Goal: Information Seeking & Learning: Compare options

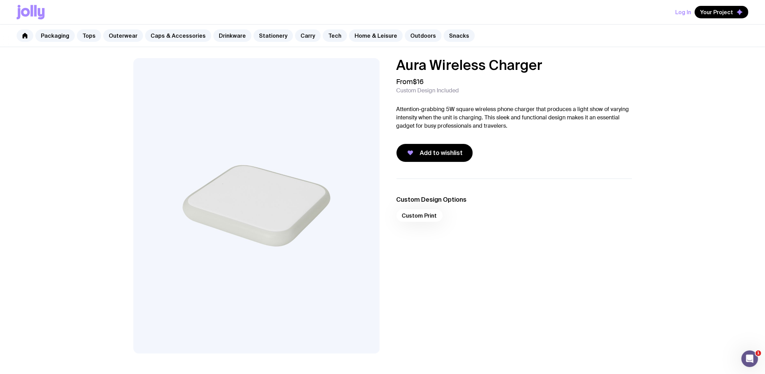
drag, startPoint x: 82, startPoint y: 34, endPoint x: 77, endPoint y: 37, distance: 6.2
click at [82, 34] on link "Tops" at bounding box center [89, 35] width 24 height 12
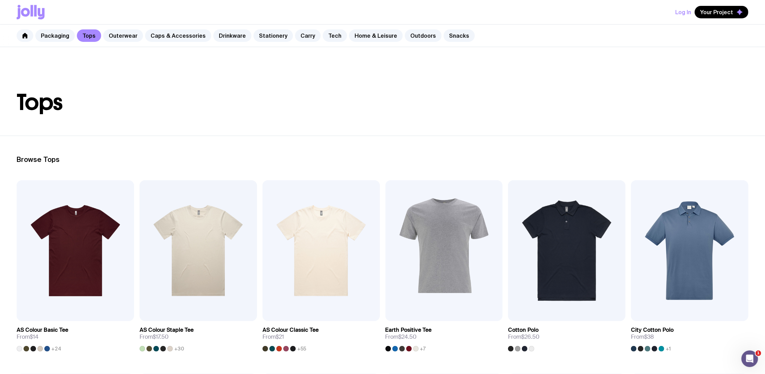
click at [51, 31] on link "Packaging" at bounding box center [54, 35] width 39 height 12
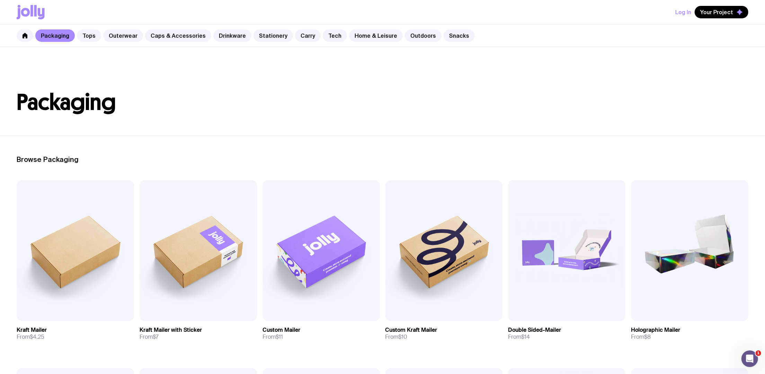
click at [86, 32] on link "Tops" at bounding box center [89, 35] width 24 height 12
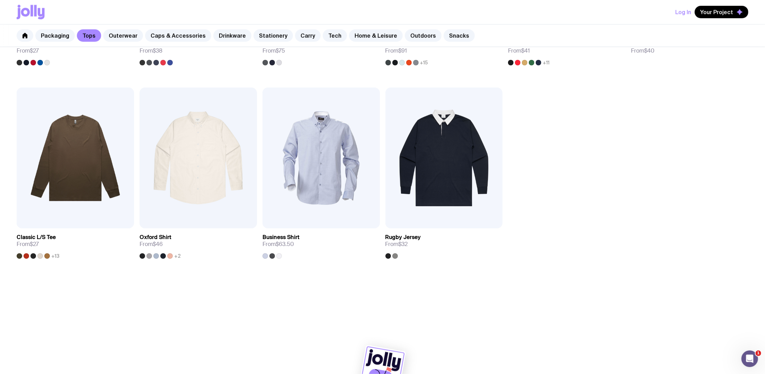
scroll to position [482, 0]
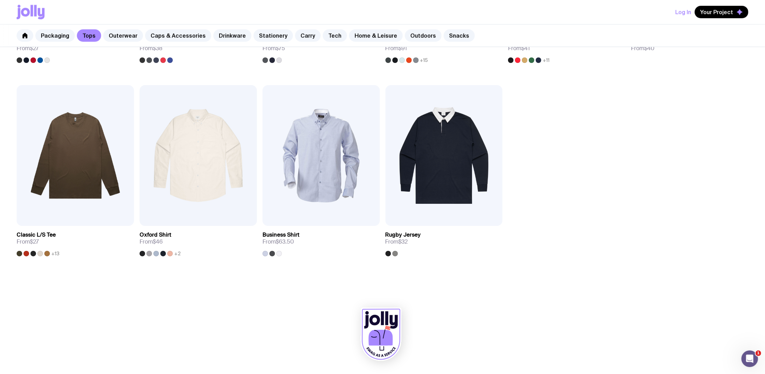
click at [116, 36] on link "Outerwear" at bounding box center [123, 35] width 40 height 12
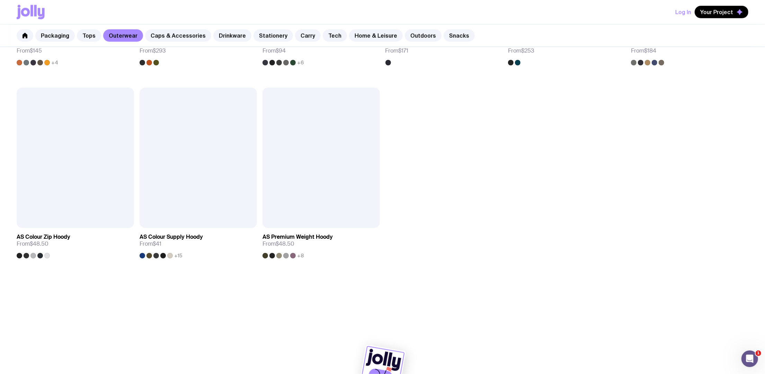
scroll to position [676, 0]
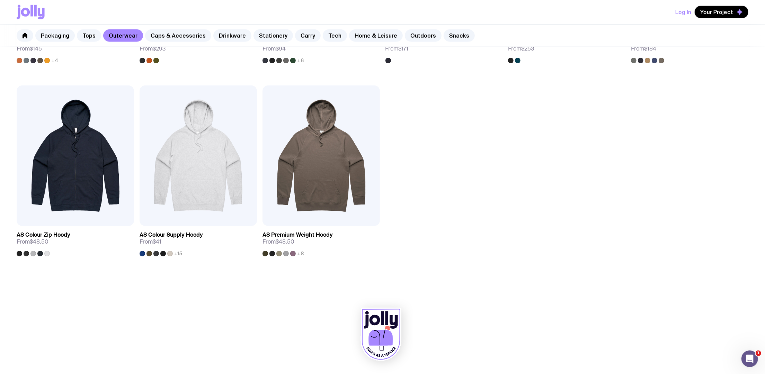
click at [179, 36] on link "Caps & Accessories" at bounding box center [178, 35] width 66 height 12
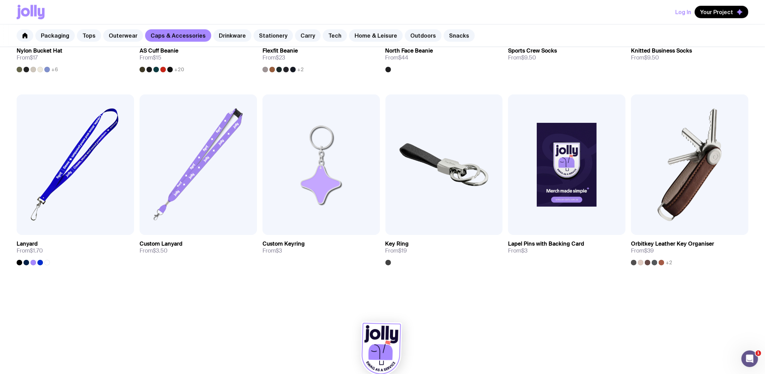
scroll to position [676, 0]
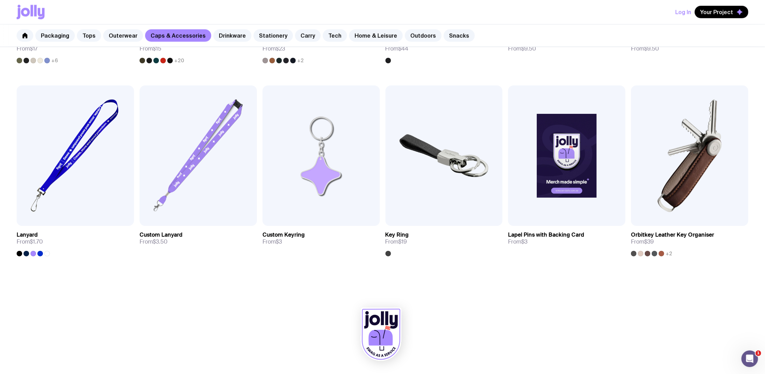
click at [230, 41] on link "Drinkware" at bounding box center [232, 35] width 38 height 12
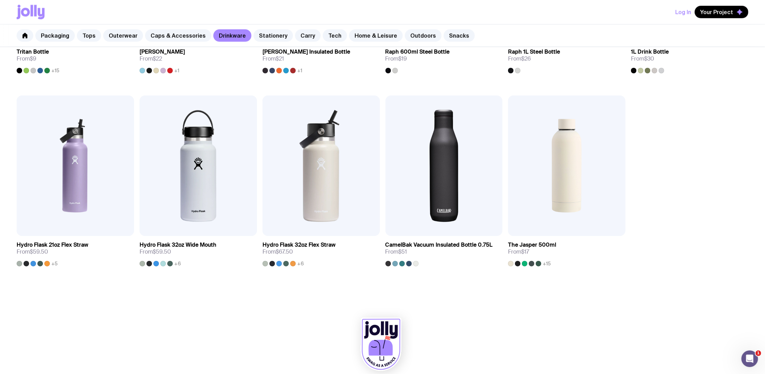
scroll to position [676, 0]
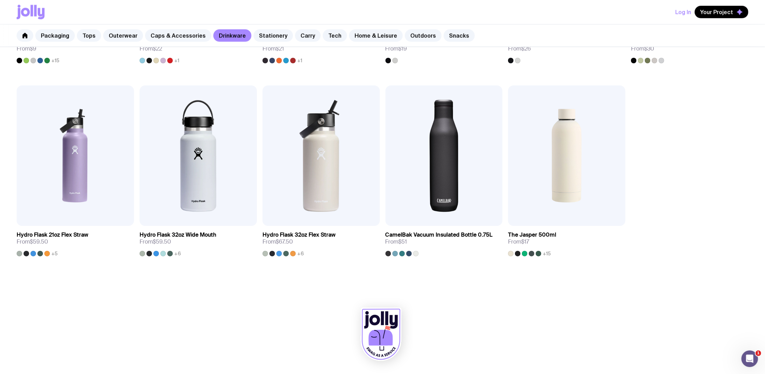
click at [265, 32] on link "Stationery" at bounding box center [272, 35] width 39 height 12
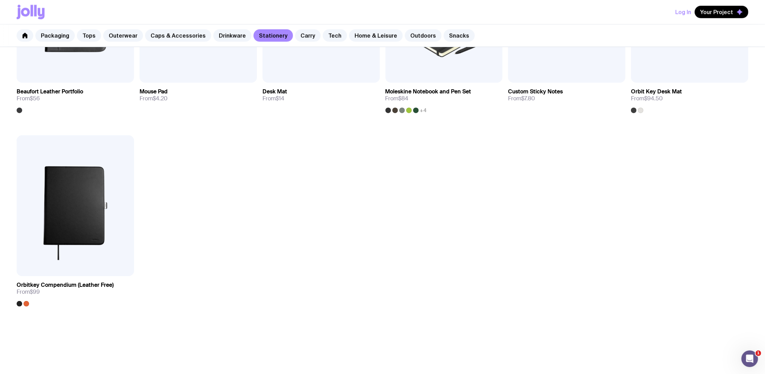
scroll to position [831, 0]
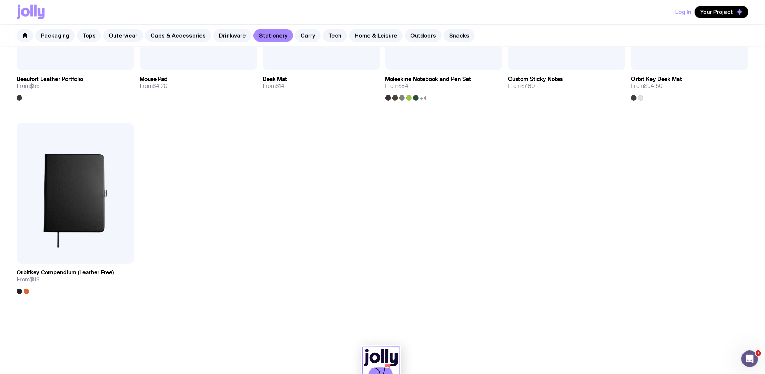
click at [295, 39] on link "Carry" at bounding box center [308, 35] width 26 height 12
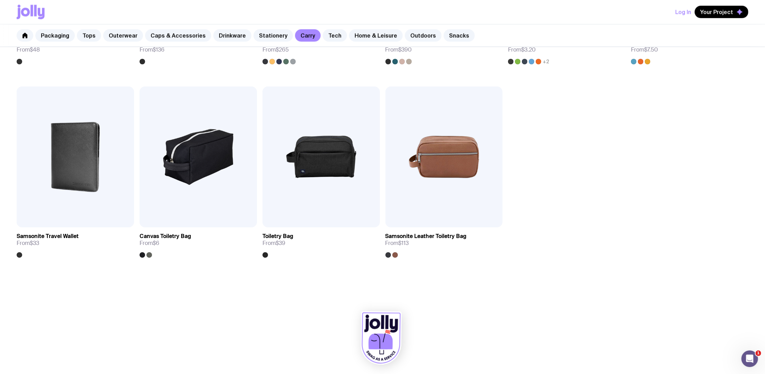
scroll to position [1063, 0]
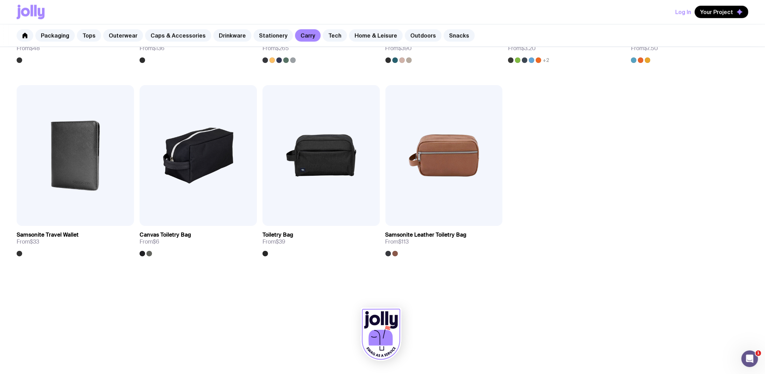
click at [204, 337] on div at bounding box center [383, 336] width 732 height 76
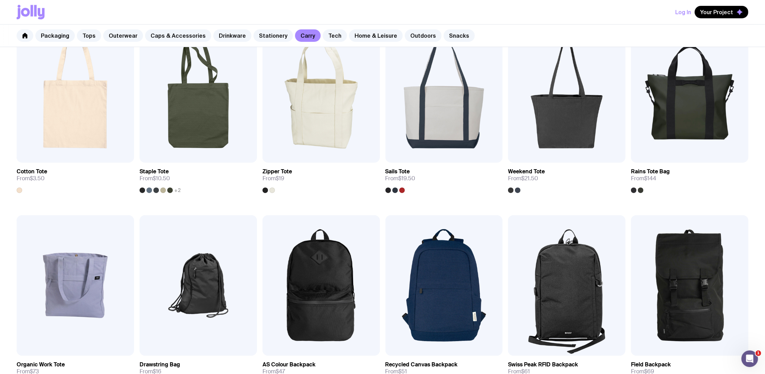
scroll to position [139, 0]
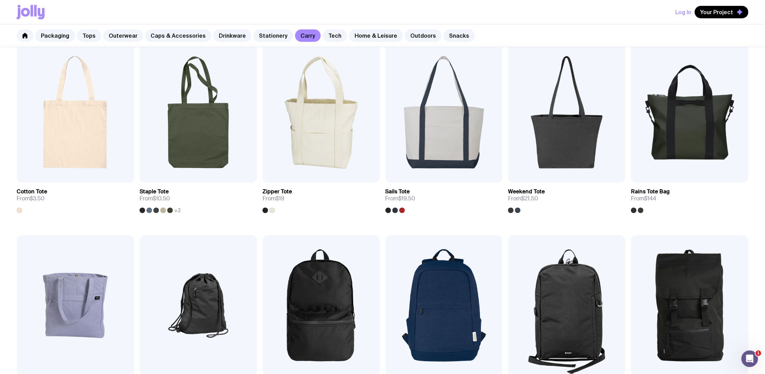
click at [334, 39] on link "Tech" at bounding box center [335, 35] width 24 height 12
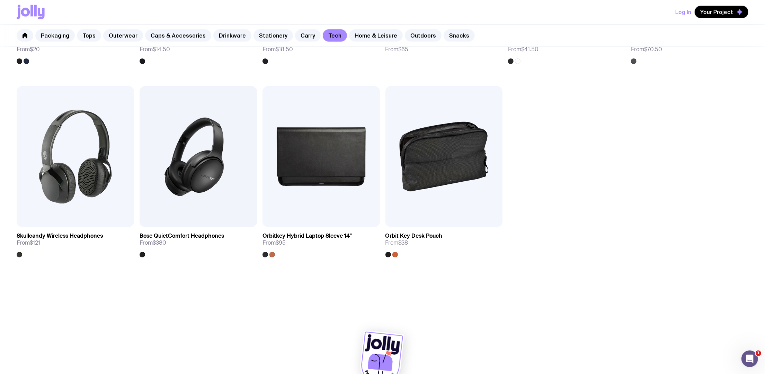
scroll to position [869, 0]
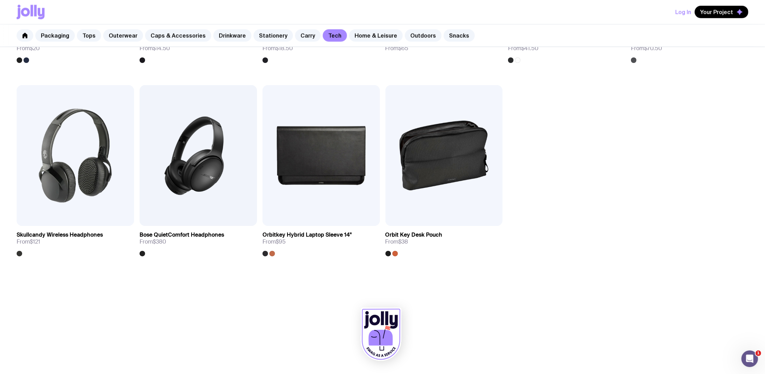
click at [374, 39] on link "Home & Leisure" at bounding box center [376, 35] width 54 height 12
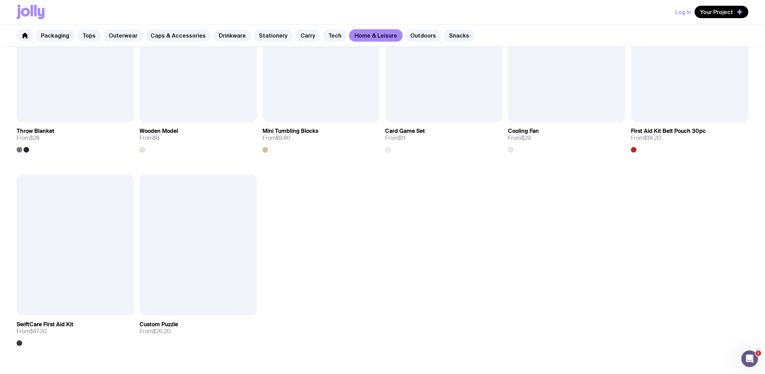
scroll to position [1016, 0]
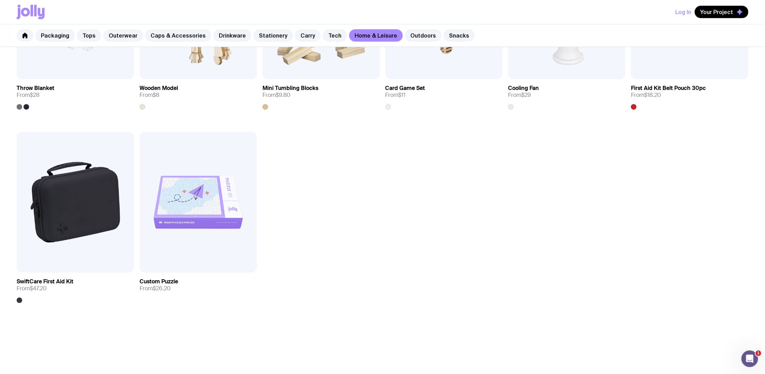
click at [415, 36] on link "Outdoors" at bounding box center [423, 35] width 37 height 12
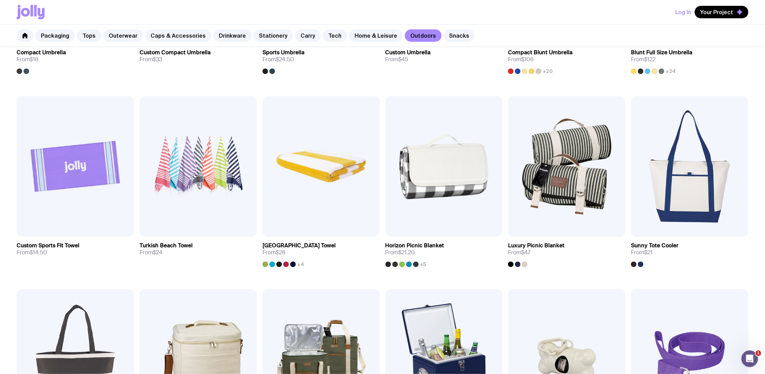
scroll to position [306, 0]
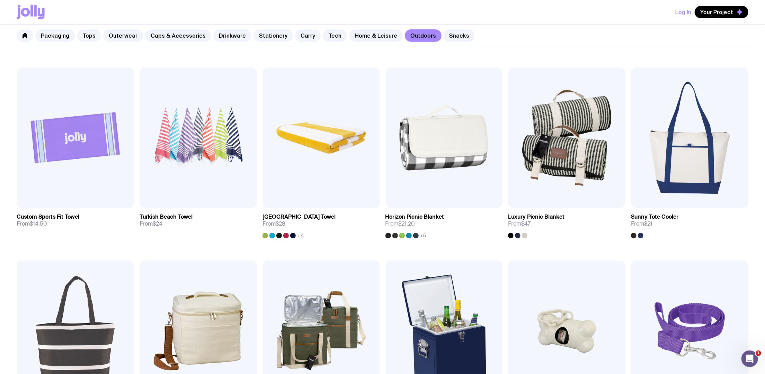
click at [454, 37] on link "Snacks" at bounding box center [459, 35] width 31 height 12
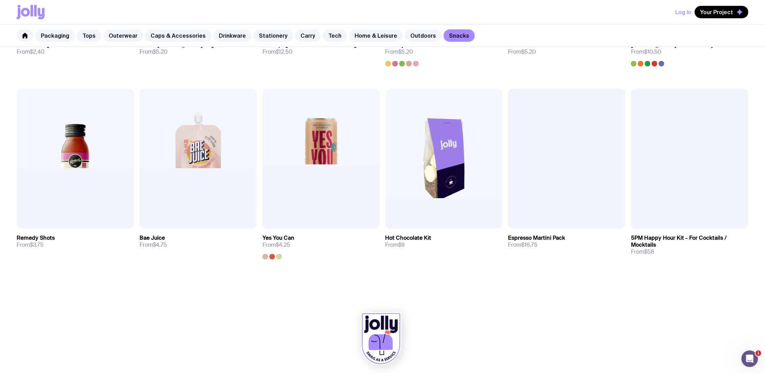
scroll to position [290, 0]
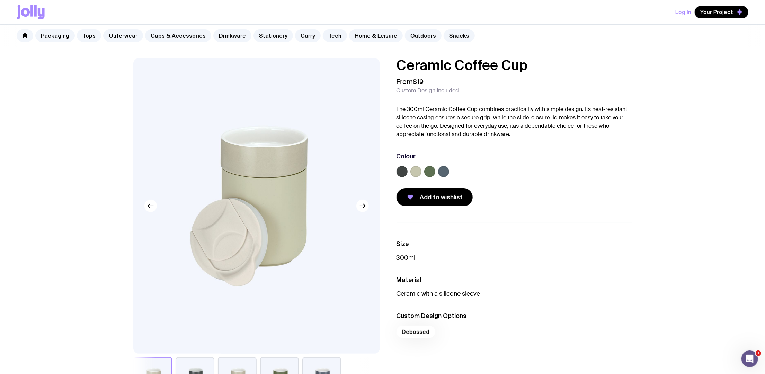
click at [419, 174] on label at bounding box center [415, 171] width 11 height 11
click at [0, 0] on input "radio" at bounding box center [0, 0] width 0 height 0
click at [434, 170] on label at bounding box center [429, 171] width 11 height 11
click at [0, 0] on input "radio" at bounding box center [0, 0] width 0 height 0
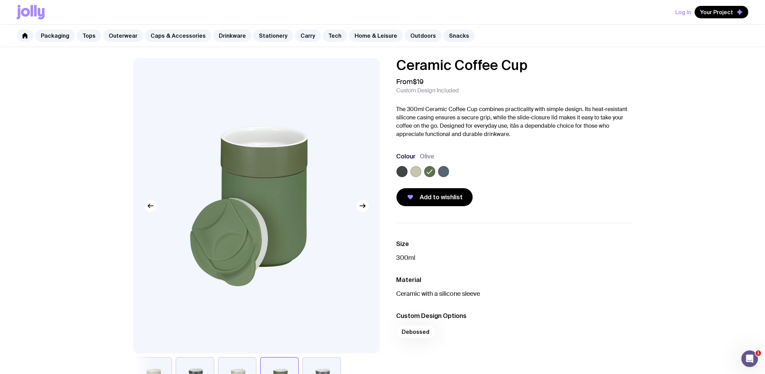
click at [417, 171] on label at bounding box center [415, 171] width 11 height 11
click at [0, 0] on input "radio" at bounding box center [0, 0] width 0 height 0
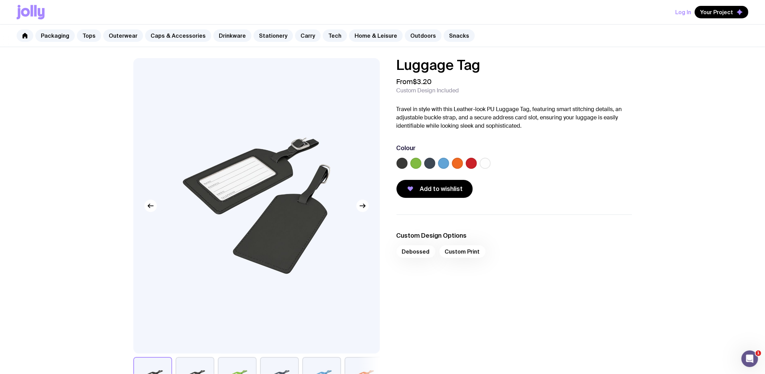
click at [485, 163] on label at bounding box center [485, 163] width 11 height 11
click at [0, 0] on input "radio" at bounding box center [0, 0] width 0 height 0
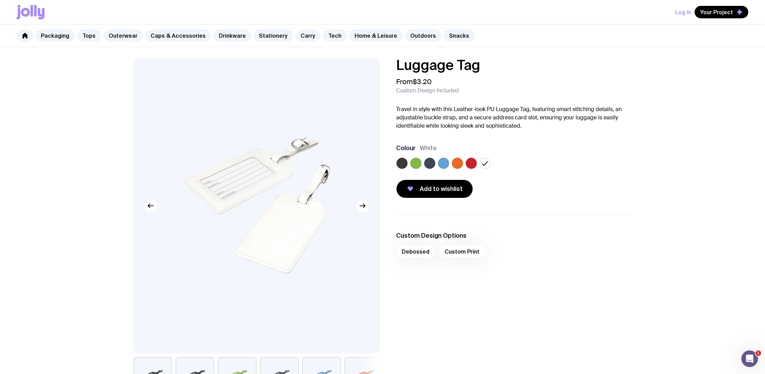
click at [418, 162] on label at bounding box center [415, 163] width 11 height 11
click at [0, 0] on input "radio" at bounding box center [0, 0] width 0 height 0
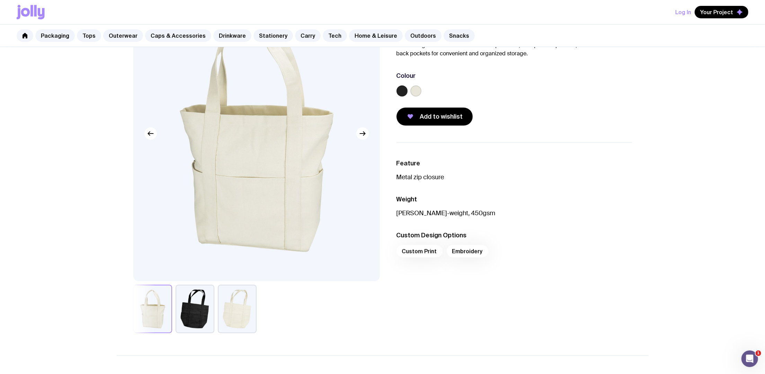
scroll to position [92, 0]
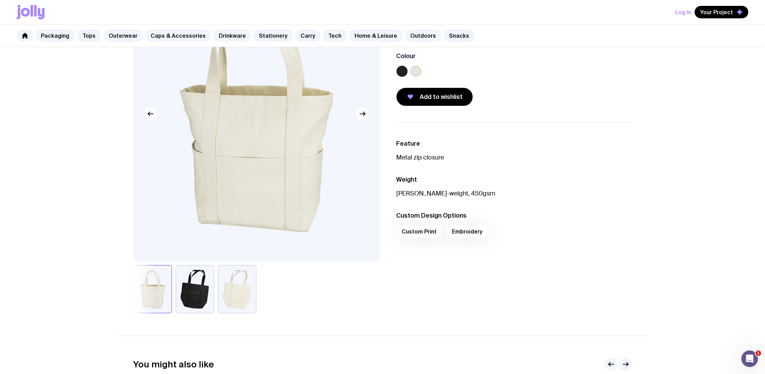
click at [241, 297] on button "button" at bounding box center [237, 289] width 39 height 48
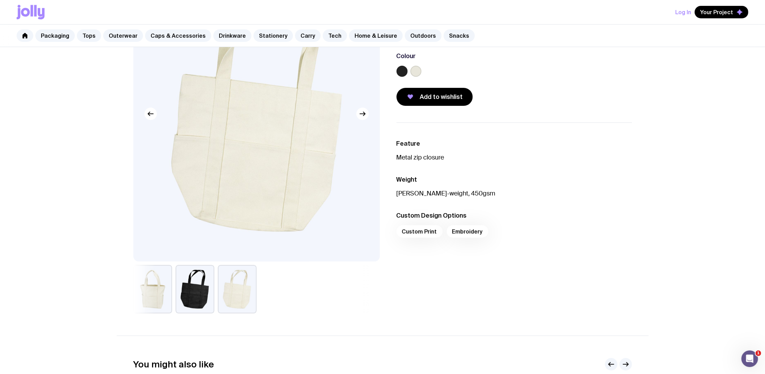
scroll to position [0, 0]
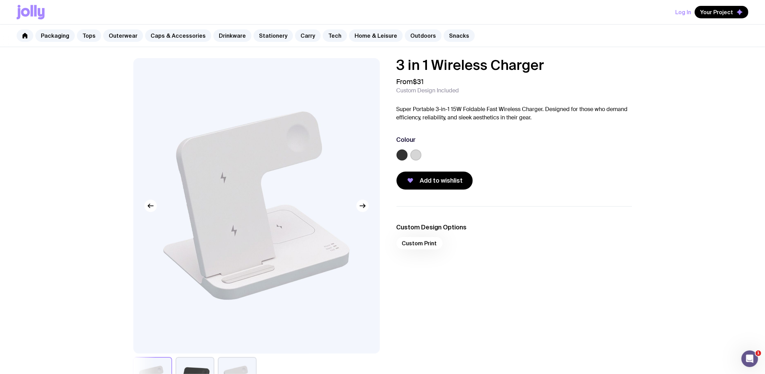
click at [608, 176] on div "Add to wishlist" at bounding box center [514, 181] width 235 height 18
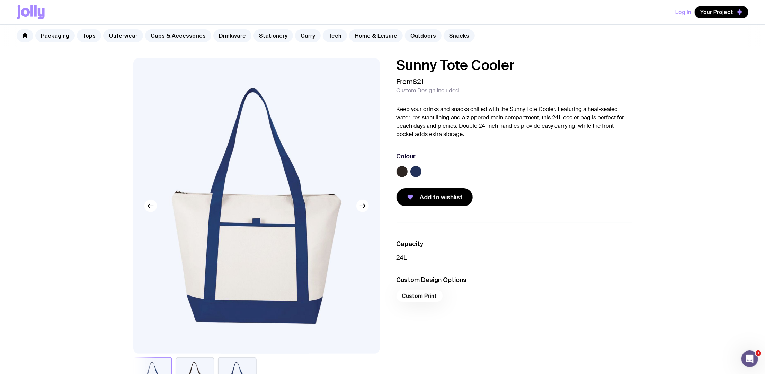
click at [403, 169] on label at bounding box center [402, 171] width 11 height 11
click at [0, 0] on input "radio" at bounding box center [0, 0] width 0 height 0
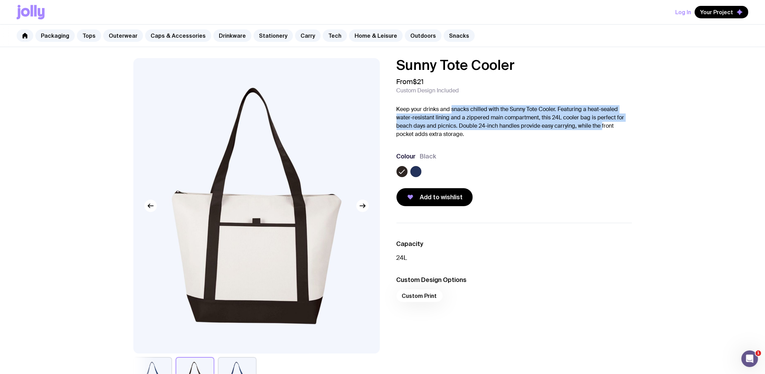
drag, startPoint x: 452, startPoint y: 105, endPoint x: 602, endPoint y: 127, distance: 151.6
click at [602, 127] on p "Keep your drinks and snacks chilled with the Sunny Tote Cooler. Featuring a hea…" at bounding box center [514, 121] width 235 height 33
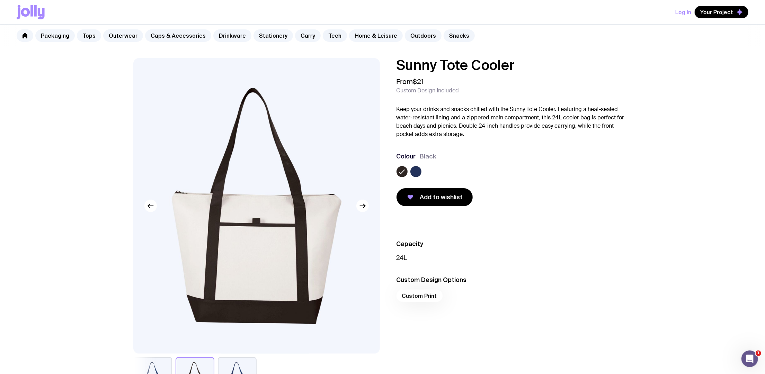
drag, startPoint x: 602, startPoint y: 127, endPoint x: 592, endPoint y: 140, distance: 15.8
click at [592, 140] on div "Sunny Tote Cooler From $21 Custom Design Included Keep your drinks and snacks c…" at bounding box center [514, 132] width 235 height 148
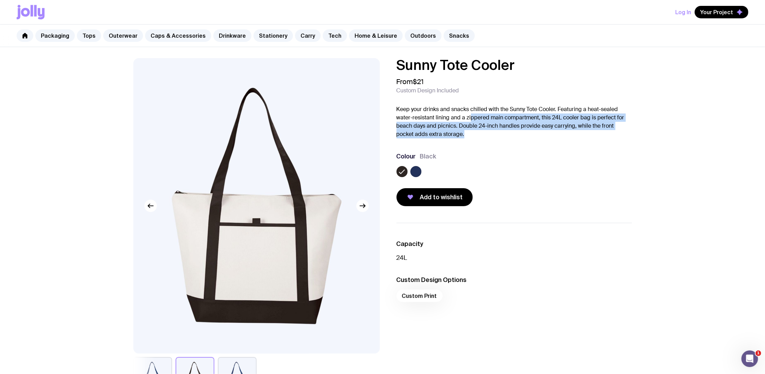
drag, startPoint x: 473, startPoint y: 119, endPoint x: 514, endPoint y: 134, distance: 43.5
click at [514, 134] on p "Keep your drinks and snacks chilled with the Sunny Tote Cooler. Featuring a hea…" at bounding box center [514, 121] width 235 height 33
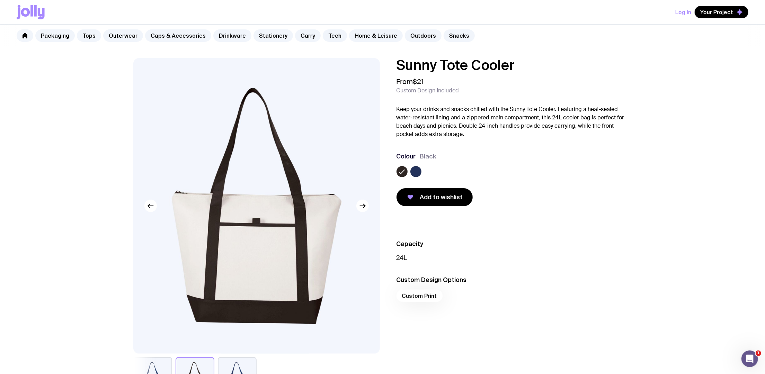
drag, startPoint x: 514, startPoint y: 134, endPoint x: 525, endPoint y: 161, distance: 28.6
click at [525, 161] on div "Colour Black" at bounding box center [514, 156] width 235 height 8
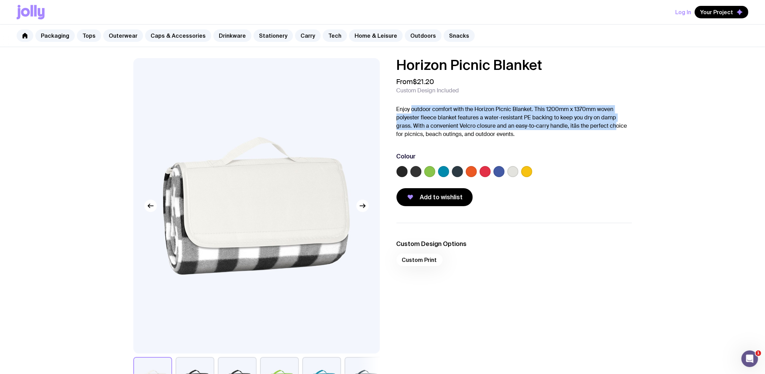
drag, startPoint x: 411, startPoint y: 102, endPoint x: 616, endPoint y: 125, distance: 205.6
click at [616, 125] on div "Horizon Picnic Blanket From $21.20 Custom Design Included Enjoy outdoor comfort…" at bounding box center [514, 132] width 235 height 148
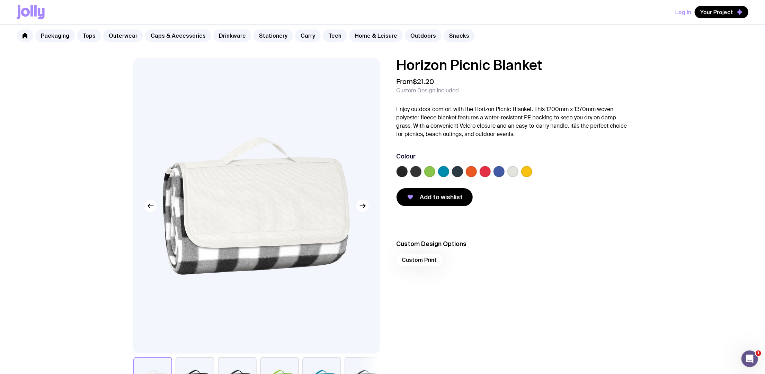
click at [507, 176] on div at bounding box center [512, 171] width 11 height 11
click at [509, 175] on label at bounding box center [512, 171] width 11 height 11
click at [0, 0] on input "radio" at bounding box center [0, 0] width 0 height 0
click at [428, 175] on label at bounding box center [429, 171] width 11 height 11
click at [0, 0] on input "radio" at bounding box center [0, 0] width 0 height 0
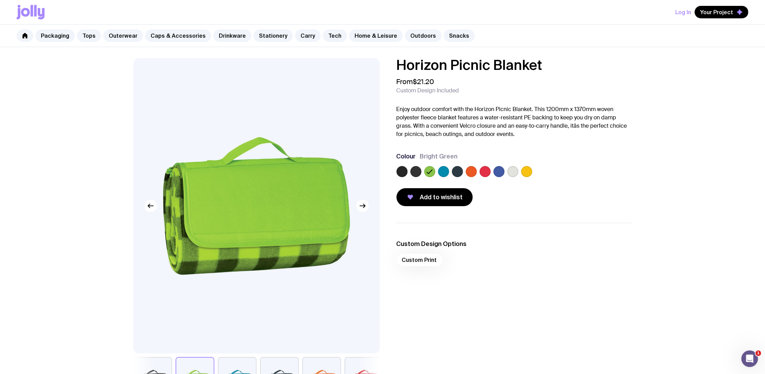
click at [515, 172] on label at bounding box center [512, 171] width 11 height 11
click at [0, 0] on input "radio" at bounding box center [0, 0] width 0 height 0
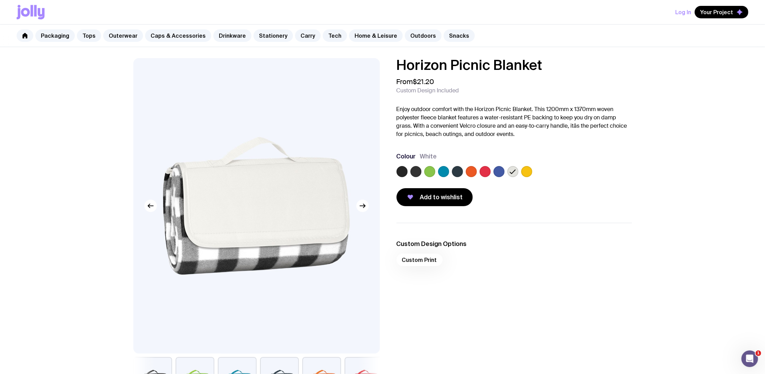
click at [416, 172] on label at bounding box center [415, 171] width 11 height 11
click at [0, 0] on input "radio" at bounding box center [0, 0] width 0 height 0
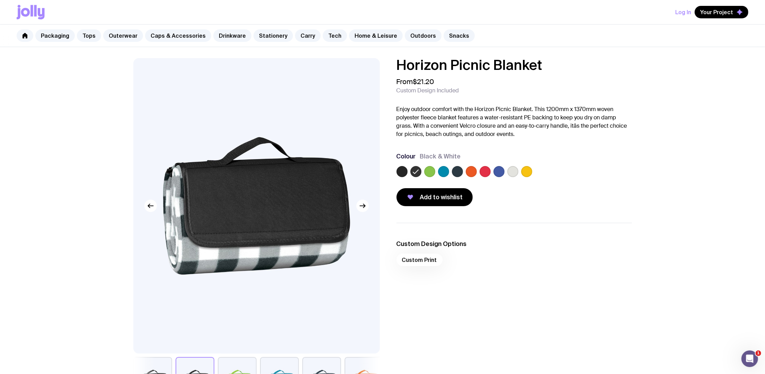
click at [515, 174] on label at bounding box center [512, 171] width 11 height 11
click at [0, 0] on input "radio" at bounding box center [0, 0] width 0 height 0
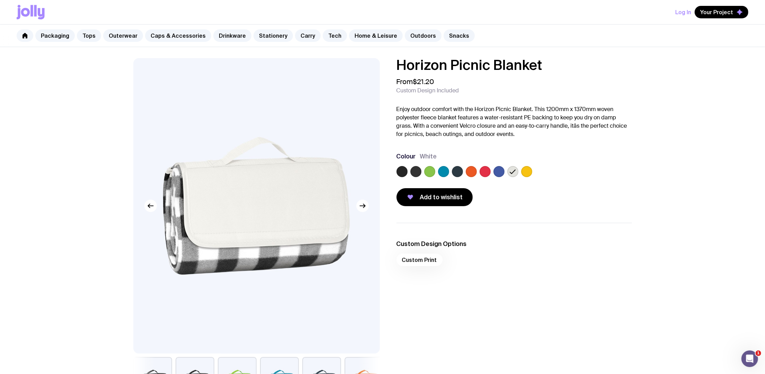
click at [524, 174] on label at bounding box center [526, 171] width 11 height 11
click at [0, 0] on input "radio" at bounding box center [0, 0] width 0 height 0
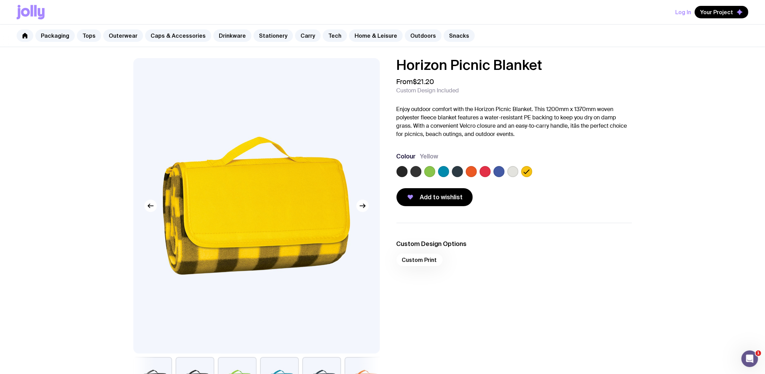
click at [515, 176] on label at bounding box center [512, 171] width 11 height 11
click at [0, 0] on input "radio" at bounding box center [0, 0] width 0 height 0
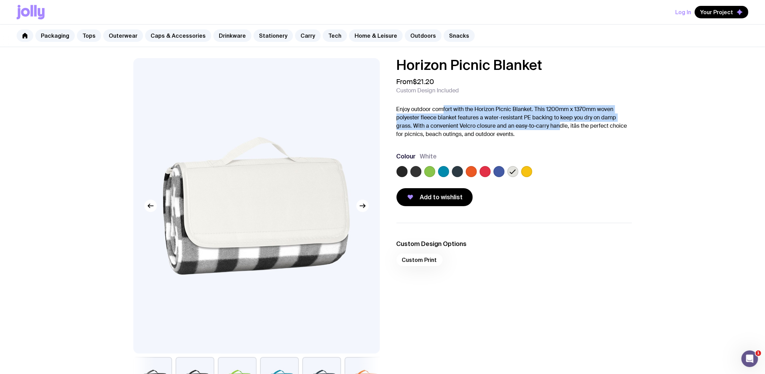
drag, startPoint x: 442, startPoint y: 104, endPoint x: 562, endPoint y: 125, distance: 122.0
click at [562, 125] on div "Horizon Picnic Blanket From $21.20 Custom Design Included Enjoy outdoor comfort…" at bounding box center [514, 132] width 235 height 148
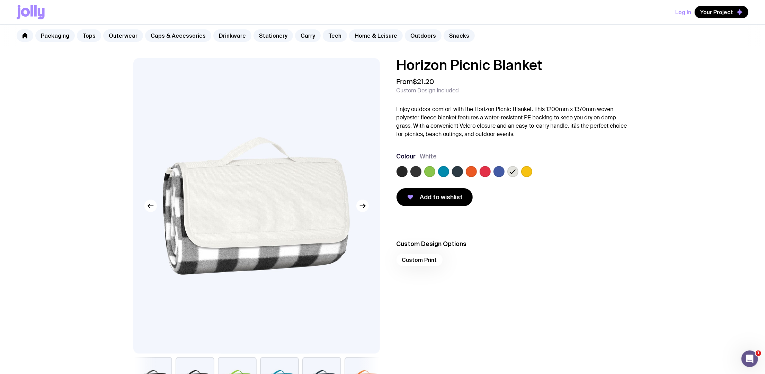
drag, startPoint x: 562, startPoint y: 125, endPoint x: 586, endPoint y: 205, distance: 83.5
click at [586, 205] on div "Add to wishlist" at bounding box center [514, 197] width 235 height 18
drag, startPoint x: 637, startPoint y: 77, endPoint x: 505, endPoint y: 62, distance: 133.1
click at [640, 73] on div "Horizon Picnic Blanket From $21.20 Custom Design Included Enjoy outdoor comfort…" at bounding box center [383, 232] width 532 height 348
